Goal: Transaction & Acquisition: Obtain resource

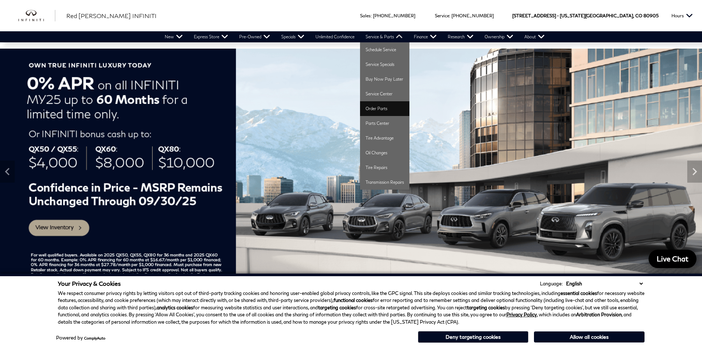
click at [377, 110] on link "Order Parts" at bounding box center [384, 108] width 49 height 15
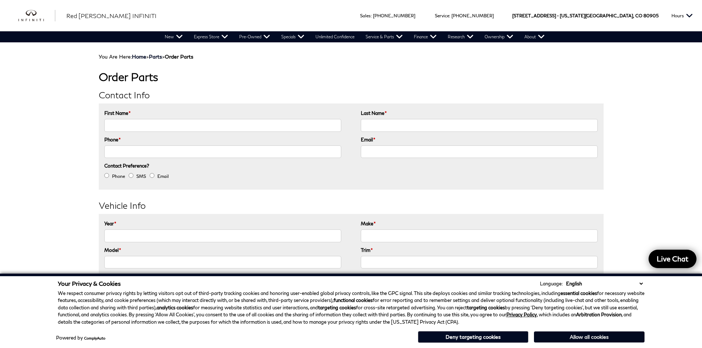
click at [562, 340] on button "Allow all cookies" at bounding box center [589, 336] width 110 height 11
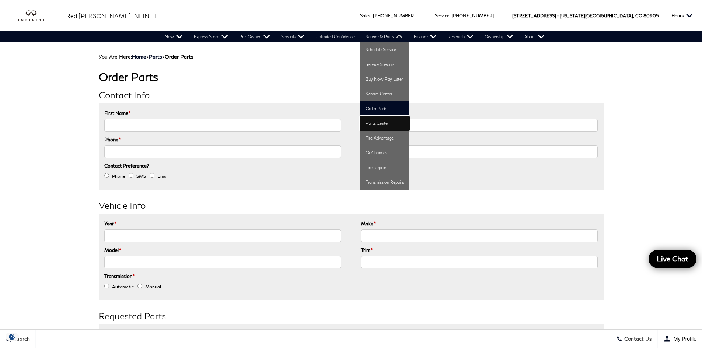
click at [381, 122] on link "Parts Center" at bounding box center [384, 123] width 49 height 15
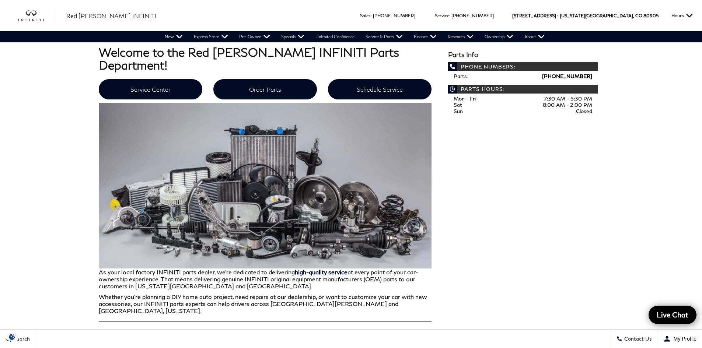
scroll to position [258, 0]
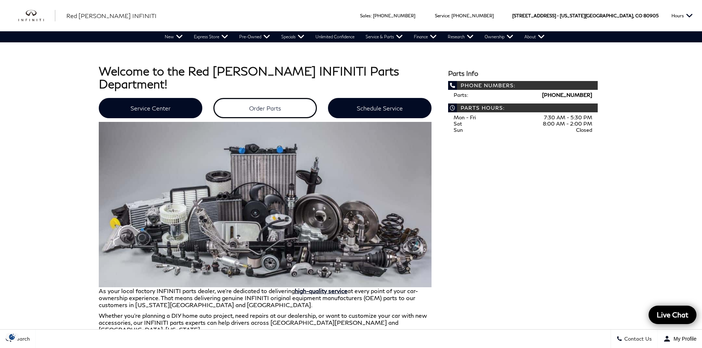
click at [255, 98] on link "Order Parts" at bounding box center [264, 108] width 103 height 20
